Goal: Task Accomplishment & Management: Manage account settings

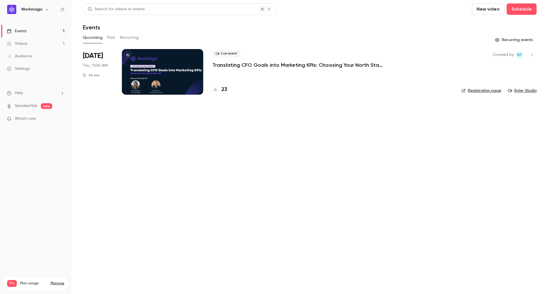
click at [26, 44] on div "Videos" at bounding box center [17, 44] width 20 height 6
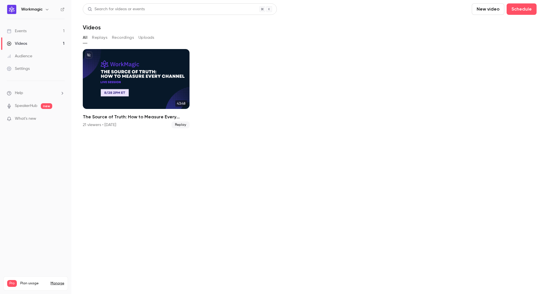
click at [35, 30] on link "Events 1" at bounding box center [35, 31] width 71 height 13
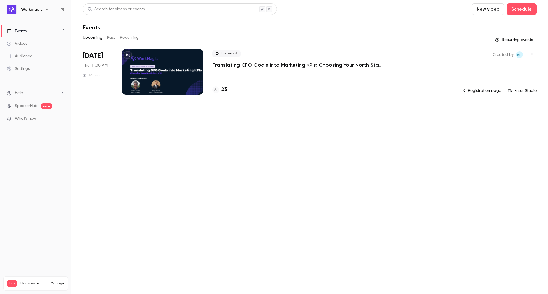
click at [486, 10] on button "New video" at bounding box center [488, 8] width 33 height 11
click at [406, 32] on div at bounding box center [274, 147] width 548 height 294
click at [39, 46] on link "Videos 1" at bounding box center [35, 43] width 71 height 13
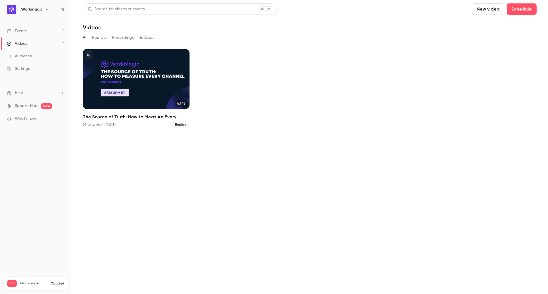
click at [35, 38] on link "Videos 1" at bounding box center [35, 43] width 71 height 13
click at [526, 11] on button "Schedule" at bounding box center [522, 8] width 30 height 11
click at [510, 25] on div "One time event" at bounding box center [510, 25] width 43 height 6
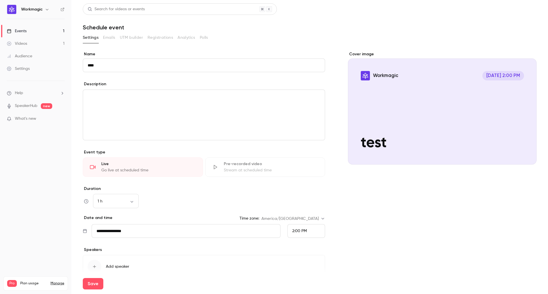
type input "****"
click at [195, 109] on div "editor" at bounding box center [204, 115] width 242 height 50
click at [177, 210] on div "**********" at bounding box center [204, 212] width 242 height 52
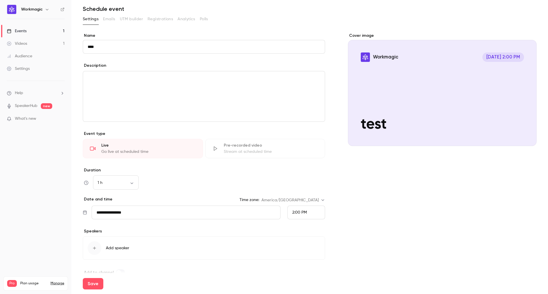
scroll to position [29, 0]
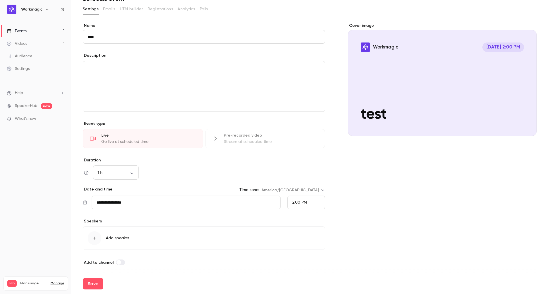
click at [131, 85] on div "editor" at bounding box center [204, 86] width 242 height 50
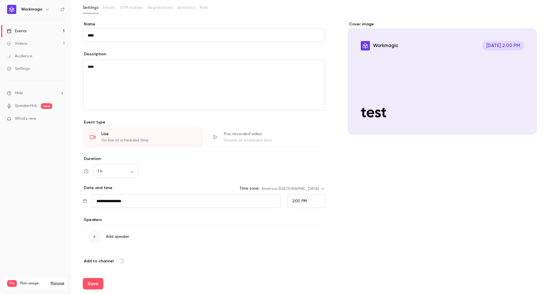
click at [194, 180] on div "**********" at bounding box center [204, 182] width 242 height 52
click at [94, 284] on button "Save" at bounding box center [93, 283] width 21 height 11
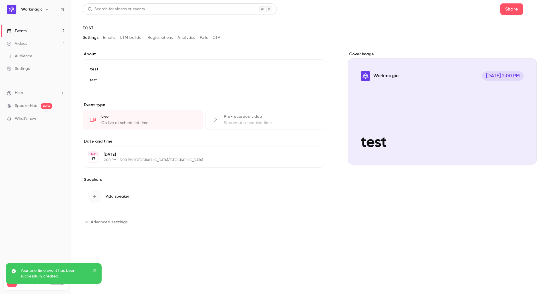
click at [96, 270] on icon "close" at bounding box center [95, 270] width 4 height 5
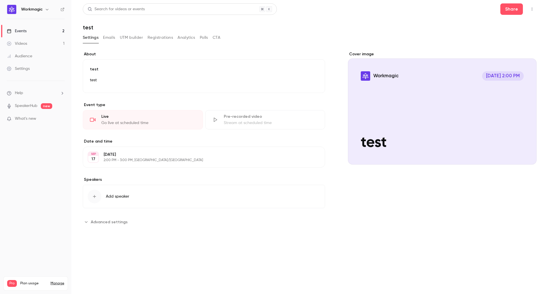
click at [531, 9] on icon "button" at bounding box center [532, 9] width 5 height 4
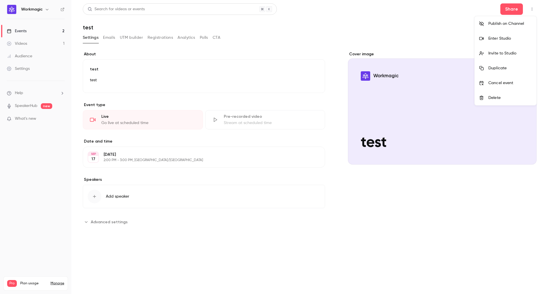
click at [506, 39] on div "Enter Studio" at bounding box center [510, 39] width 43 height 6
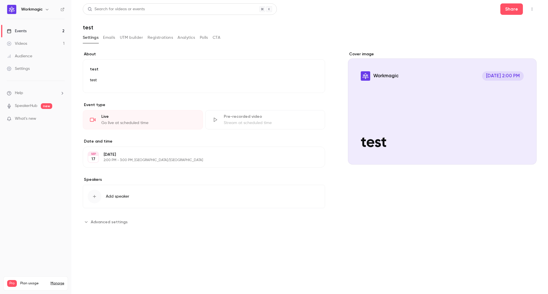
click at [534, 8] on icon "button" at bounding box center [532, 9] width 5 height 4
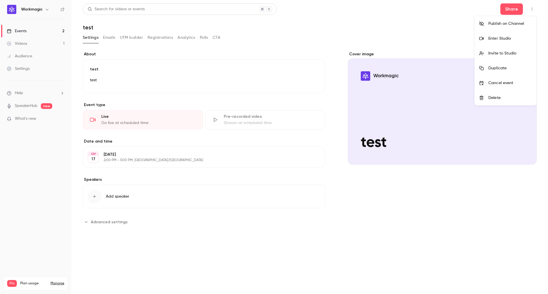
click at [514, 54] on div "Invite to Studio" at bounding box center [510, 54] width 43 height 6
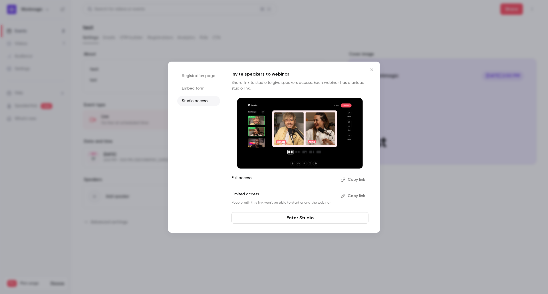
click at [350, 182] on button "Copy link" at bounding box center [354, 179] width 30 height 9
